Goal: Information Seeking & Learning: Learn about a topic

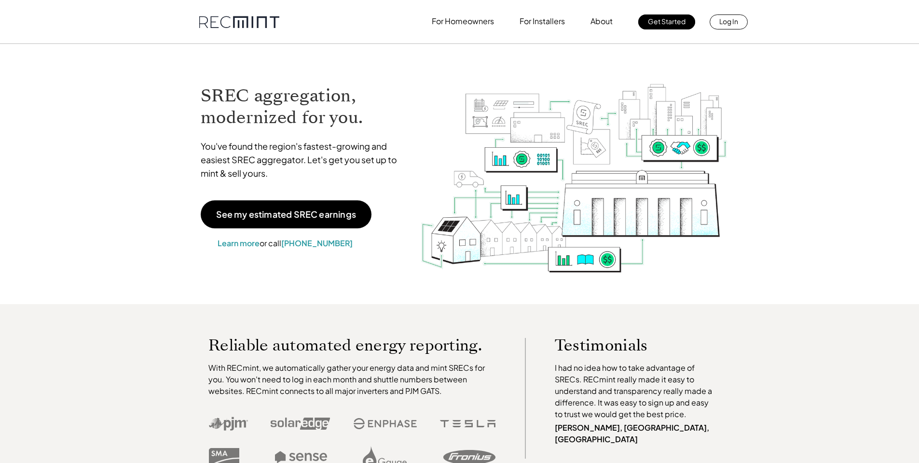
click at [252, 218] on p "See my estimated SREC earnings" at bounding box center [286, 214] width 140 height 9
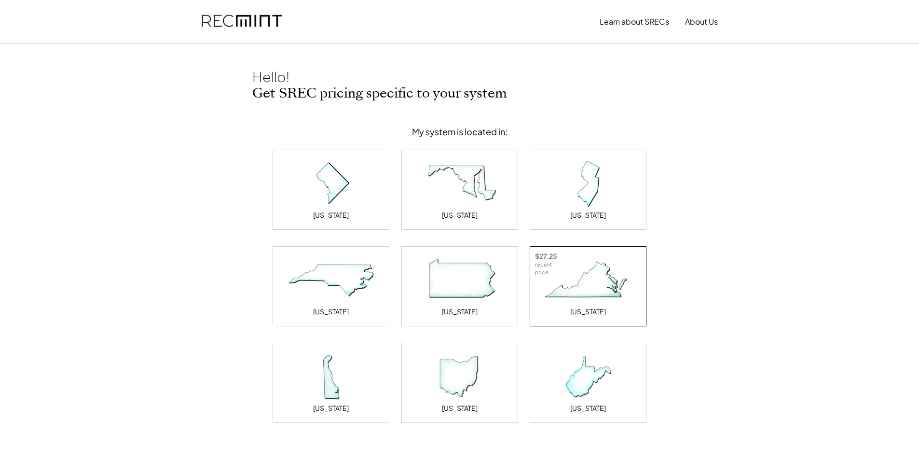
click at [594, 296] on img at bounding box center [588, 280] width 96 height 48
